Goal: Information Seeking & Learning: Find specific page/section

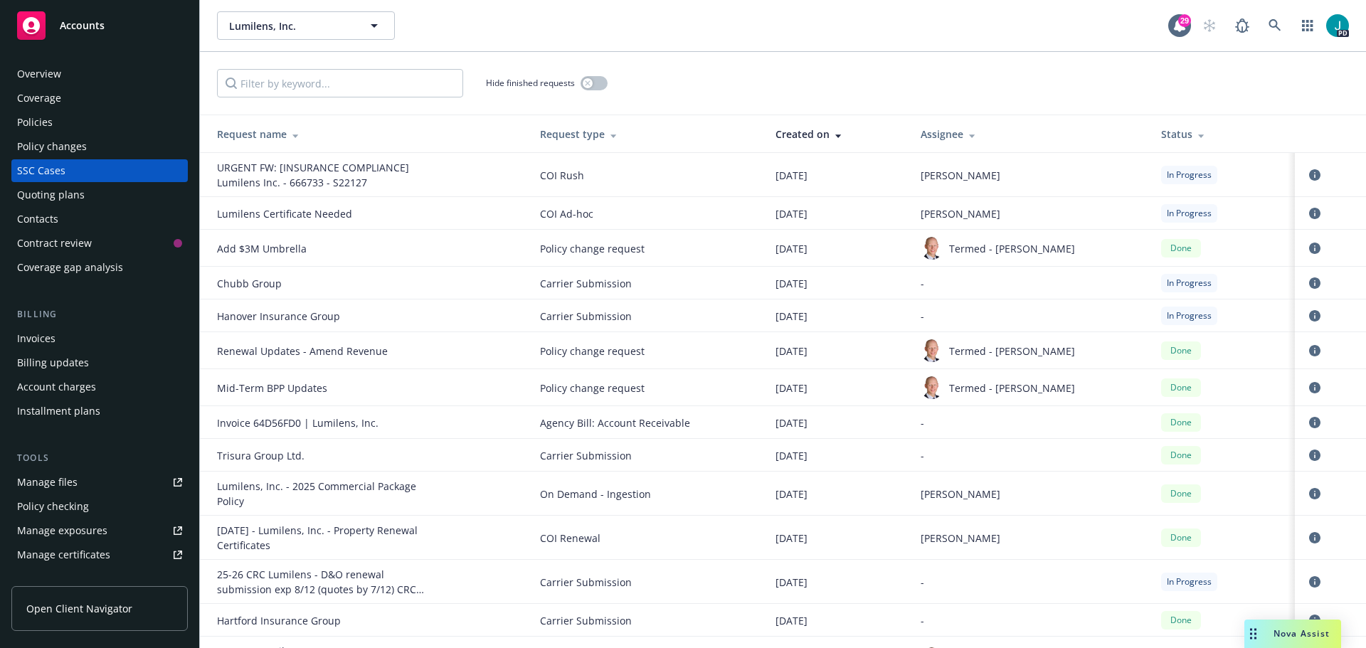
click at [1321, 630] on span "Nova Assist" at bounding box center [1302, 634] width 56 height 12
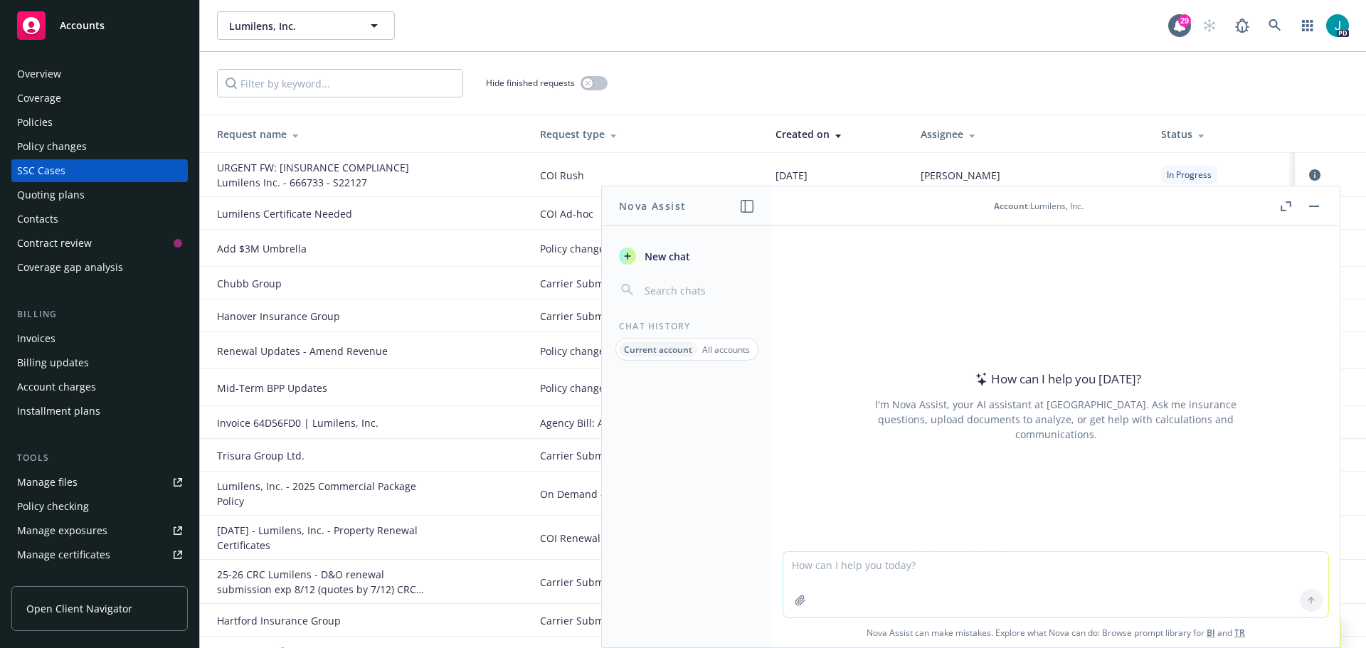
click at [845, 578] on textarea at bounding box center [1055, 584] width 545 height 65
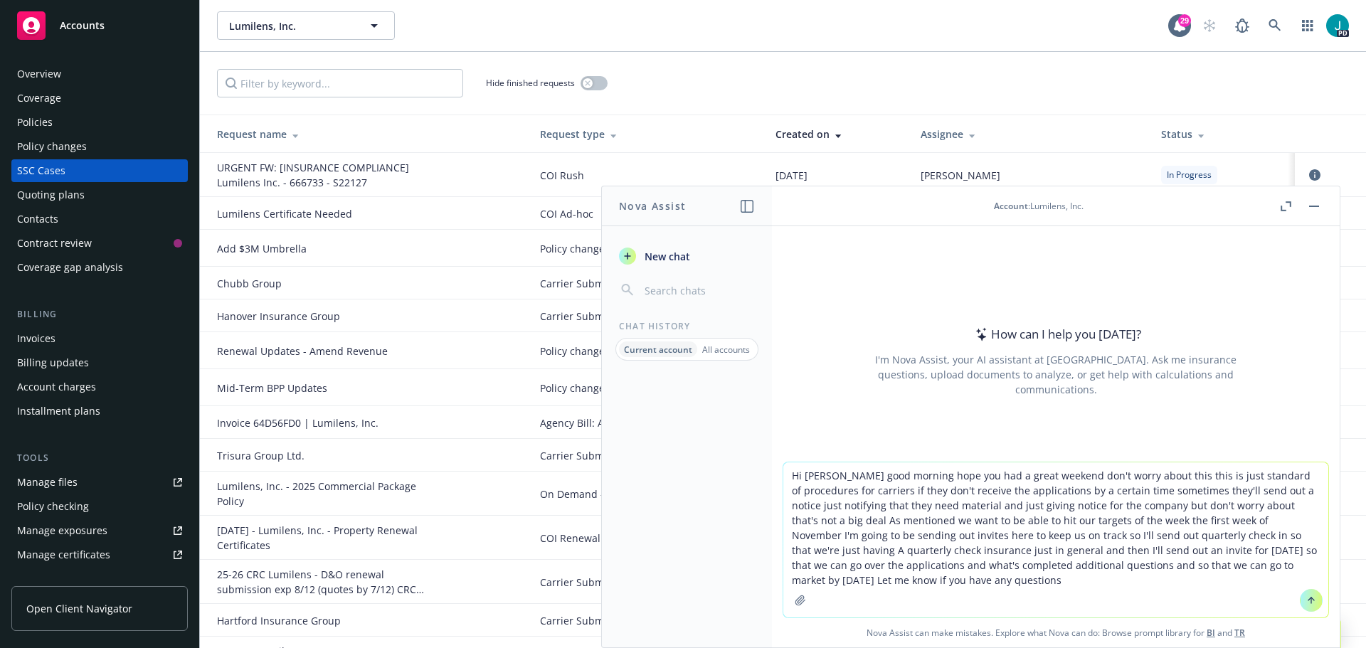
type textarea "Hi Ernie good morning hope you had a great weekend don't worry about this this …"
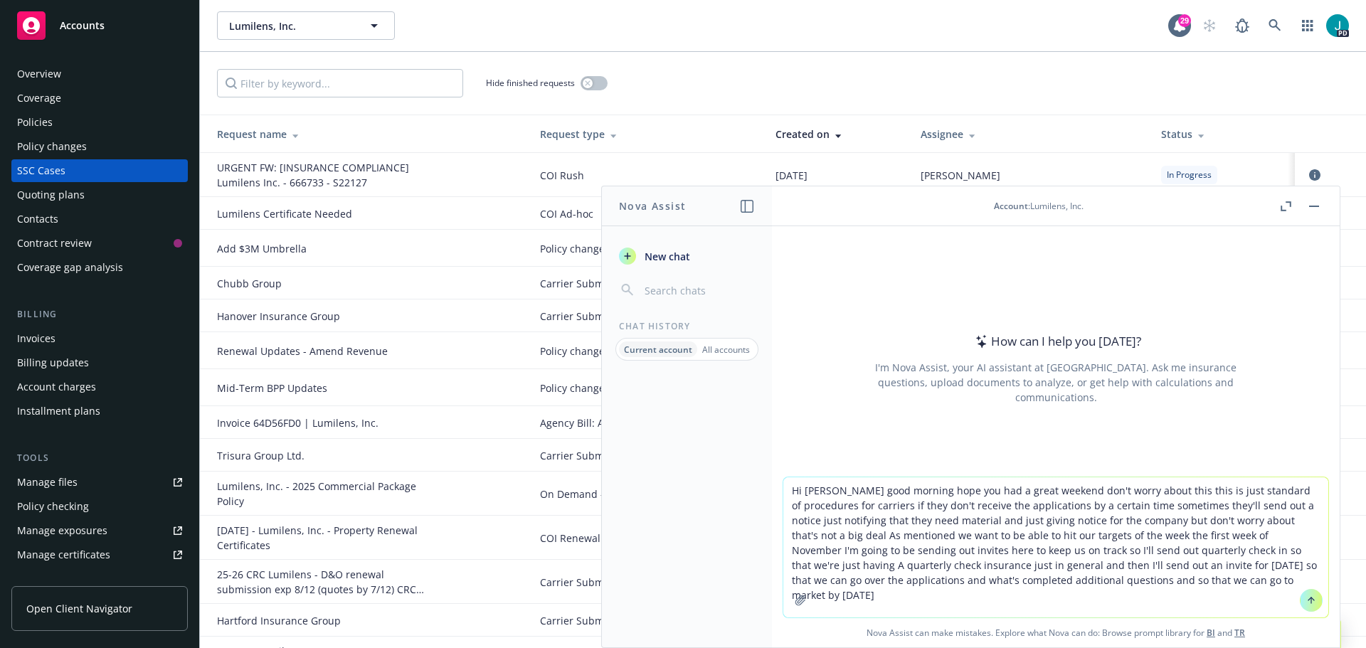
click at [1311, 606] on button at bounding box center [1311, 600] width 23 height 23
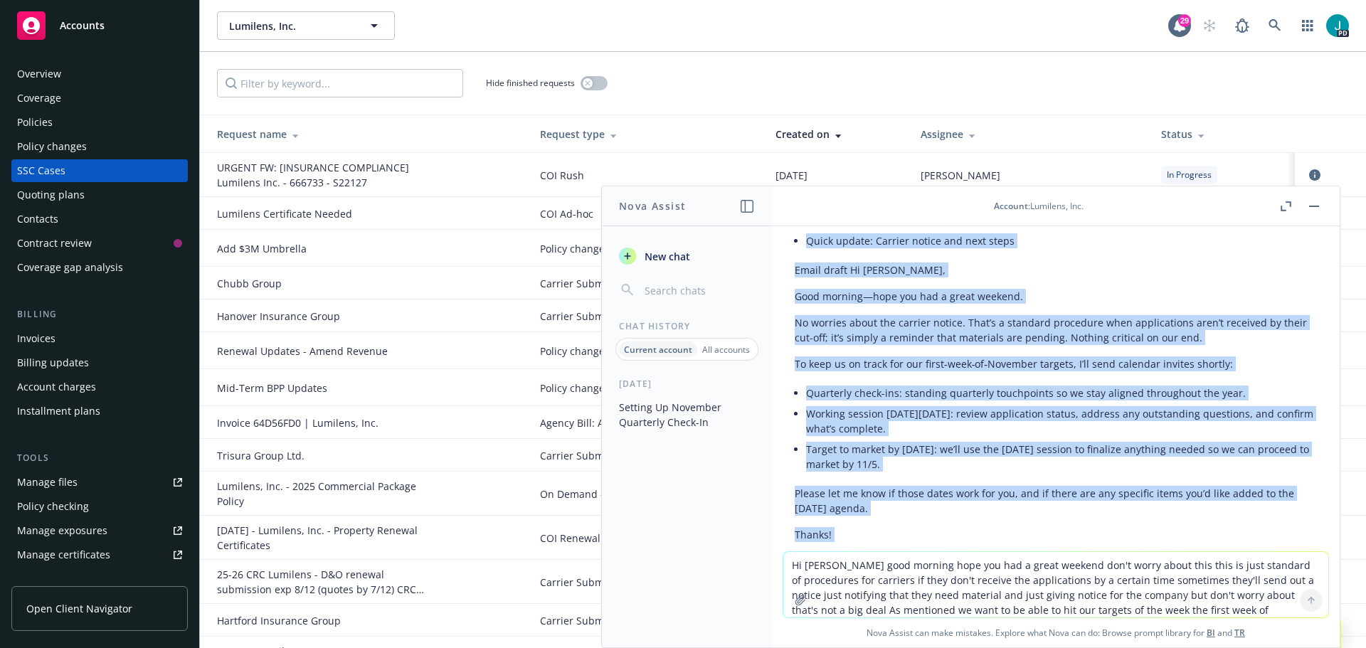
scroll to position [258, 0]
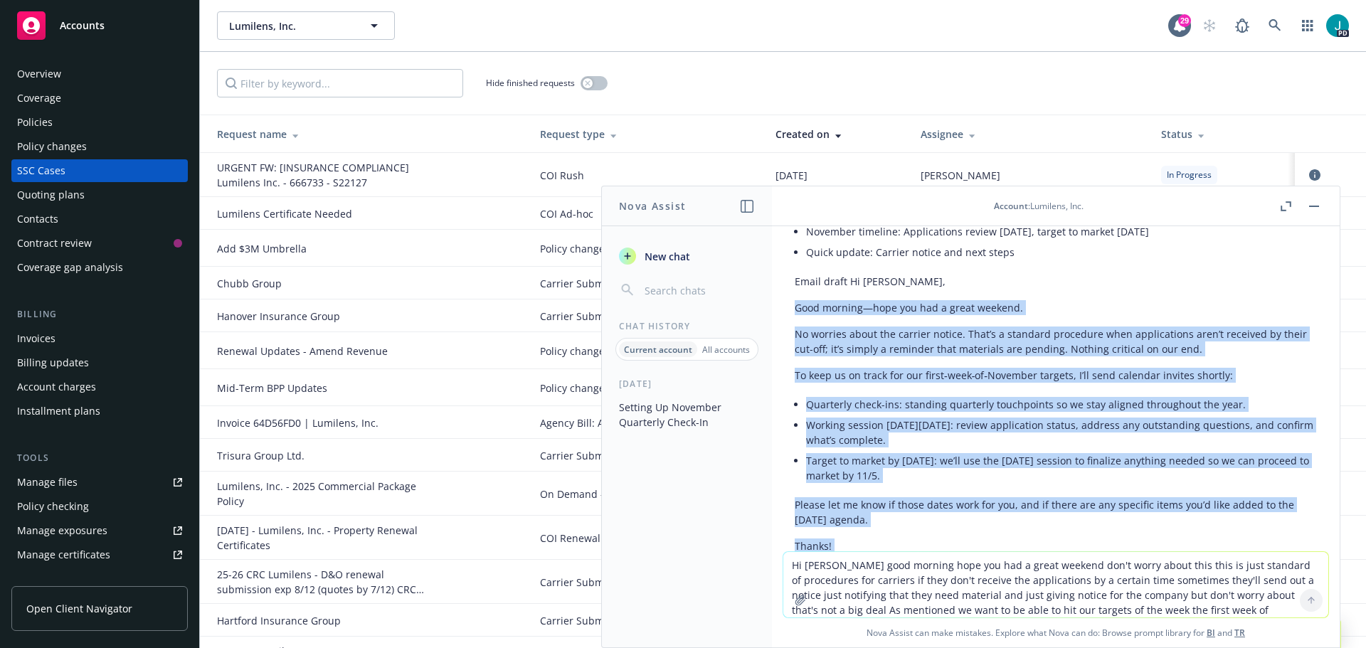
drag, startPoint x: 902, startPoint y: 404, endPoint x: 792, endPoint y: 297, distance: 153.5
click at [792, 297] on div "Got it. Here’s a polished version you can send, plus clear milestones and optio…" at bounding box center [1055, 463] width 545 height 642
copy div "Good morning—hope you had a great weekend. No worries about the carrier notice.…"
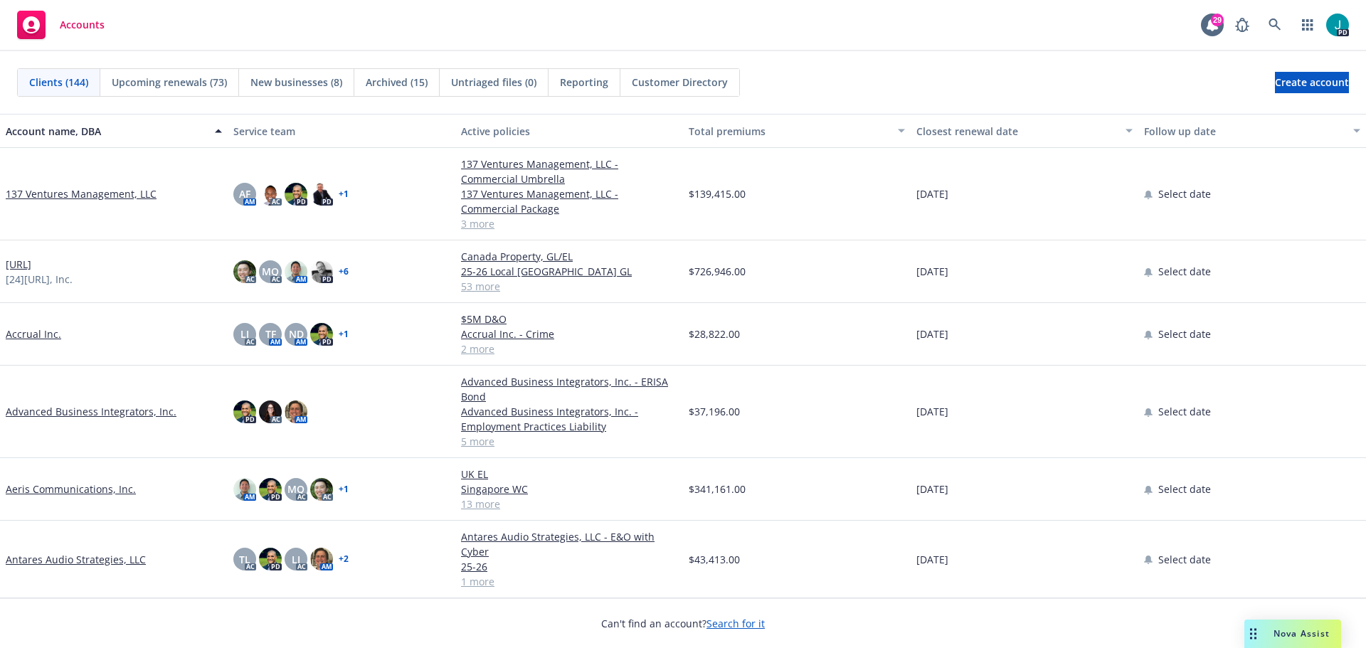
click at [302, 75] on span "New businesses (8)" at bounding box center [296, 82] width 92 height 15
